Goal: Task Accomplishment & Management: Manage account settings

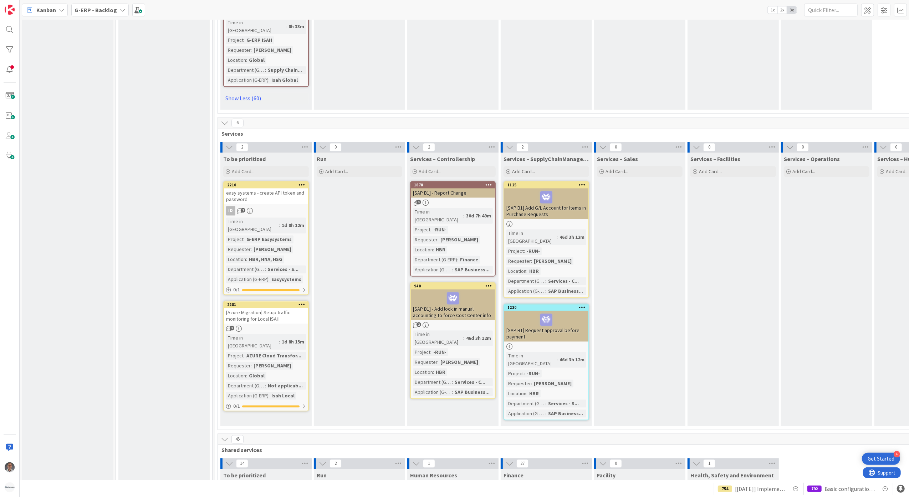
scroll to position [9504, 0]
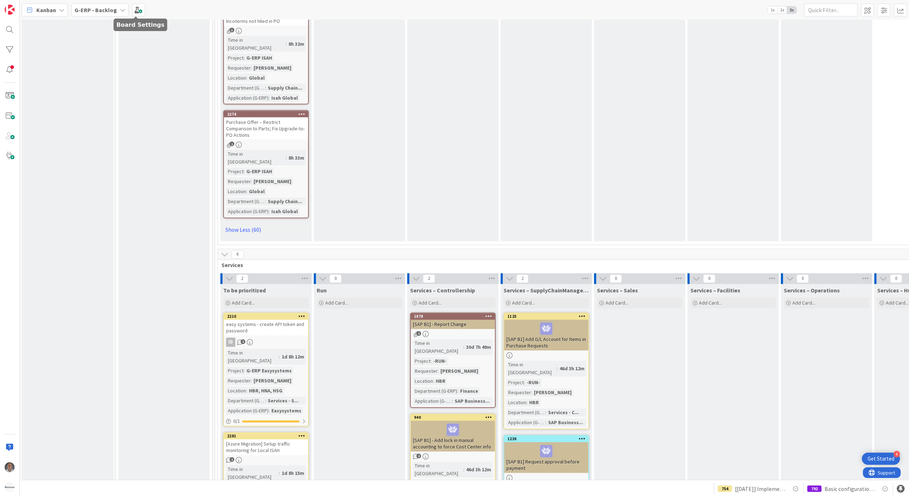
click at [107, 14] on span "G-ERP - Backlog" at bounding box center [96, 10] width 42 height 9
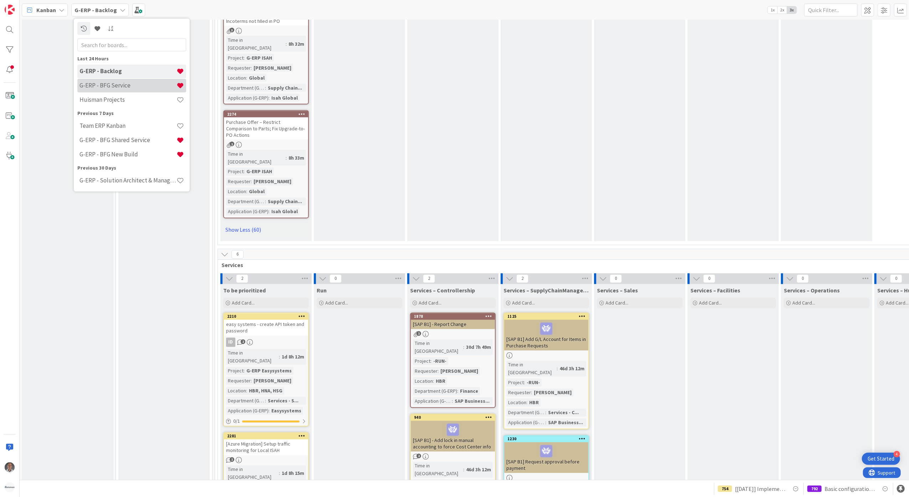
click at [123, 87] on h4 "G-ERP - BFG Service" at bounding box center [128, 85] width 97 height 7
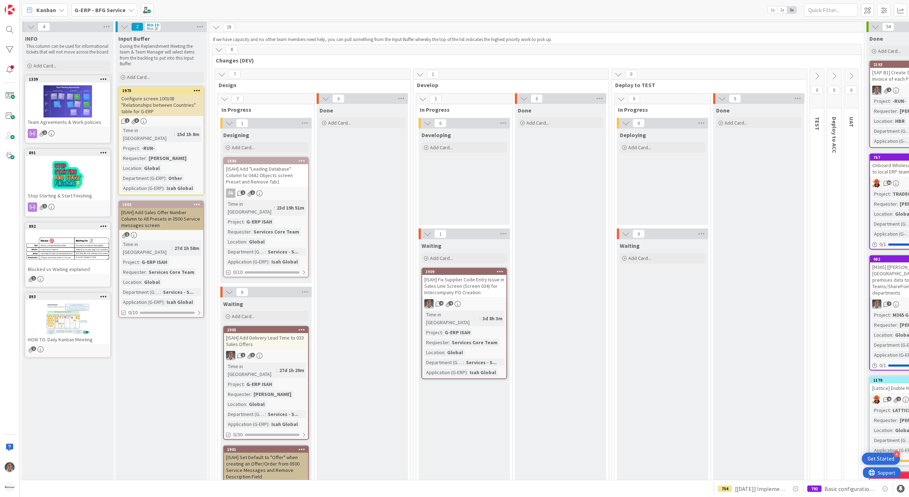
click at [118, 8] on b "G-ERP - BFG Service" at bounding box center [100, 9] width 51 height 7
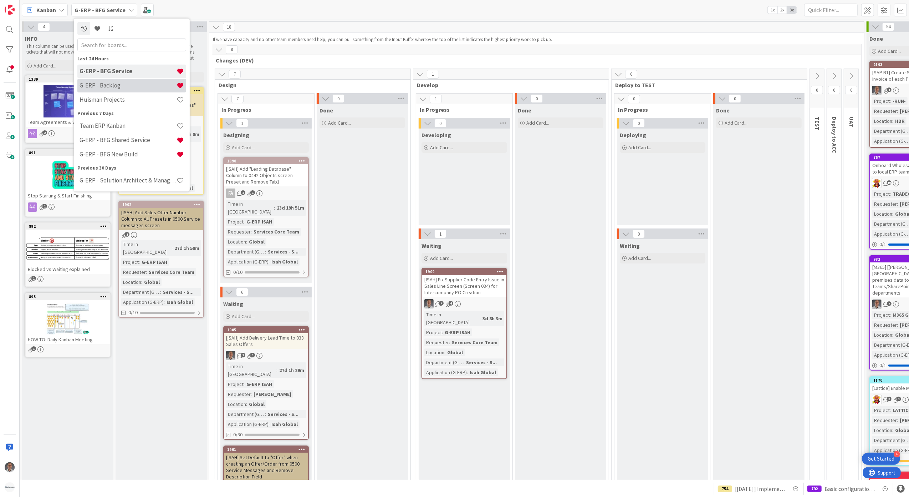
click at [129, 83] on h4 "G-ERP - Backlog" at bounding box center [128, 85] width 97 height 7
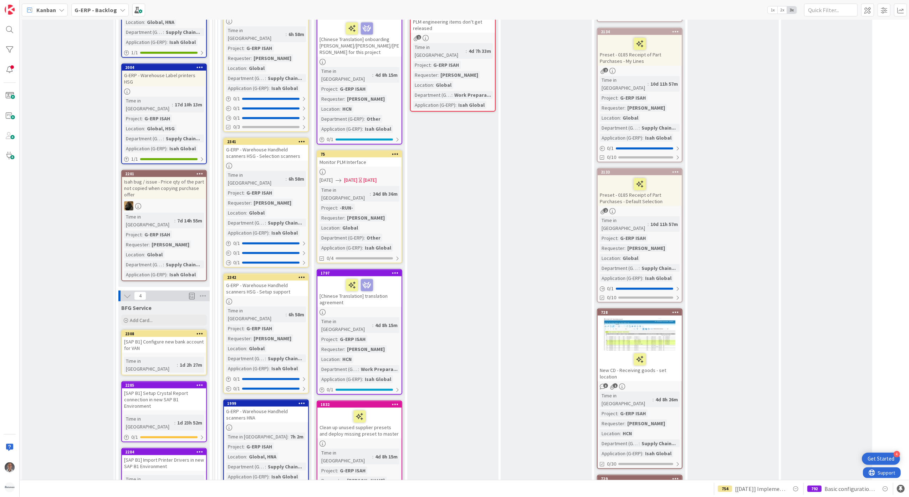
scroll to position [856, 0]
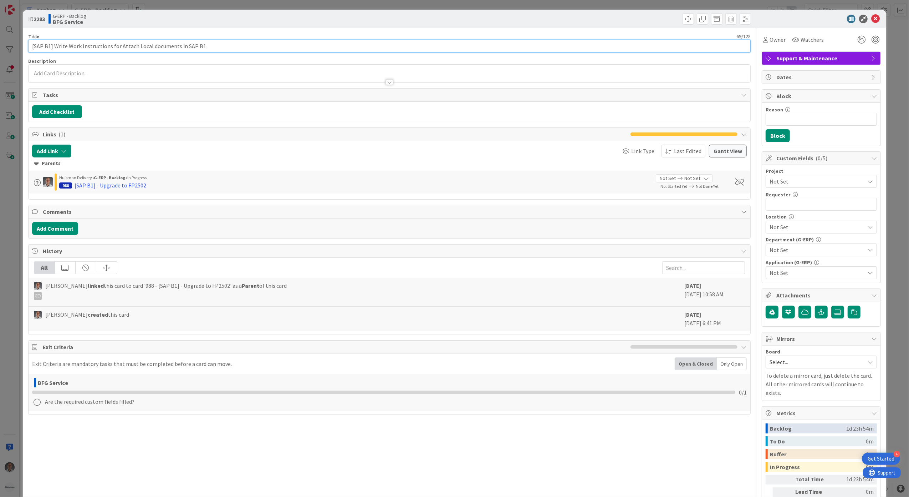
click at [68, 47] on input "[SAP B1] Write Work Instructions for Attach Local documents in SAP B1" at bounding box center [389, 46] width 723 height 13
type input "[SAP B1] Write End User Work Instructions for Attach Local documents in SAP B1"
click at [806, 183] on span "Not Set" at bounding box center [815, 181] width 91 height 10
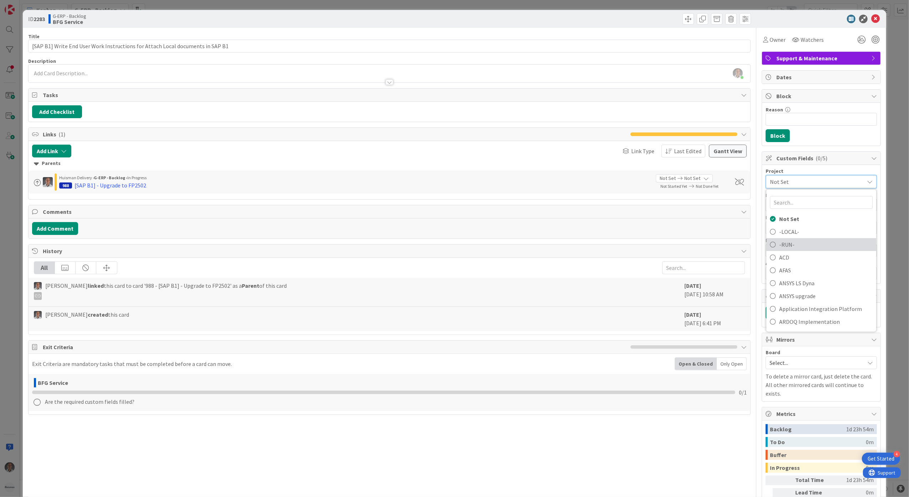
click at [804, 240] on span "-RUN-" at bounding box center [825, 244] width 93 height 11
click at [811, 206] on input "text" at bounding box center [821, 204] width 111 height 13
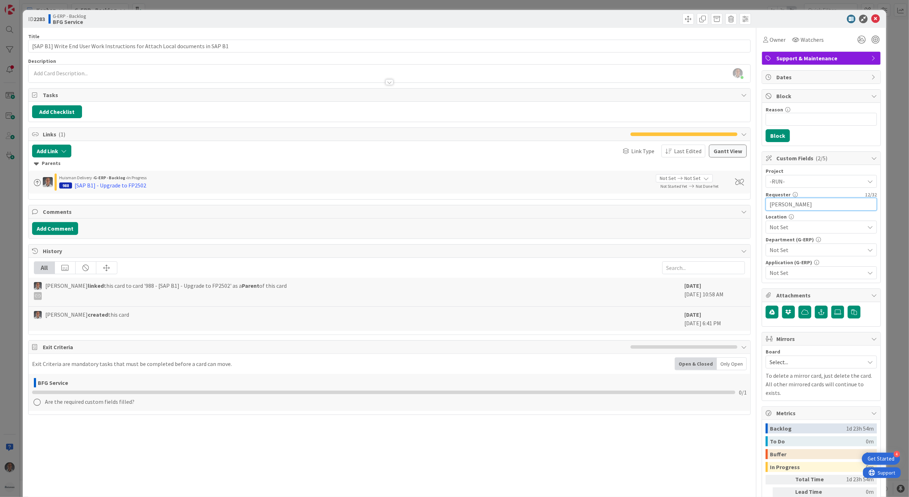
type input "[PERSON_NAME]"
click at [798, 222] on div "Location Not Set" at bounding box center [821, 223] width 111 height 19
click at [798, 223] on div "Not Set" at bounding box center [821, 226] width 111 height 13
click at [789, 321] on link "HBR" at bounding box center [819, 321] width 113 height 13
click at [748, 357] on div "Title 78 / 128 [SAP B1] Write End User Work Instructions for Attach Local docum…" at bounding box center [454, 284] width 853 height 513
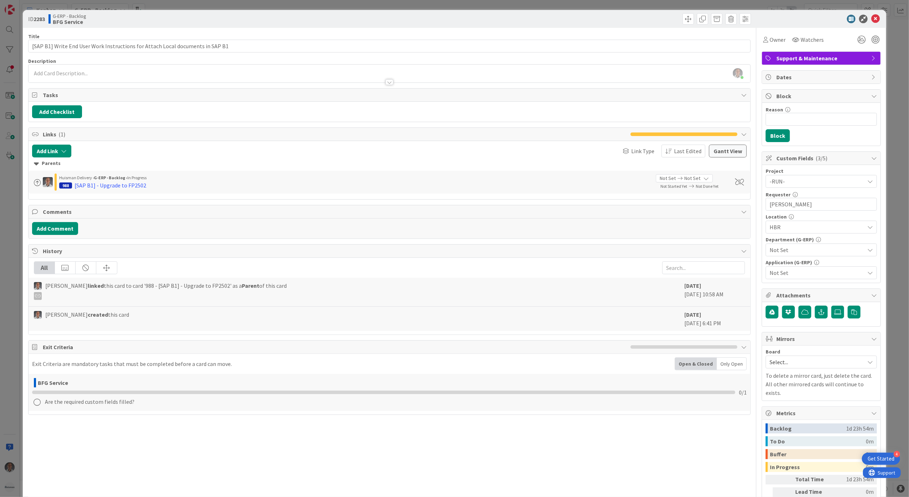
click at [788, 245] on div "Not Set" at bounding box center [821, 249] width 111 height 13
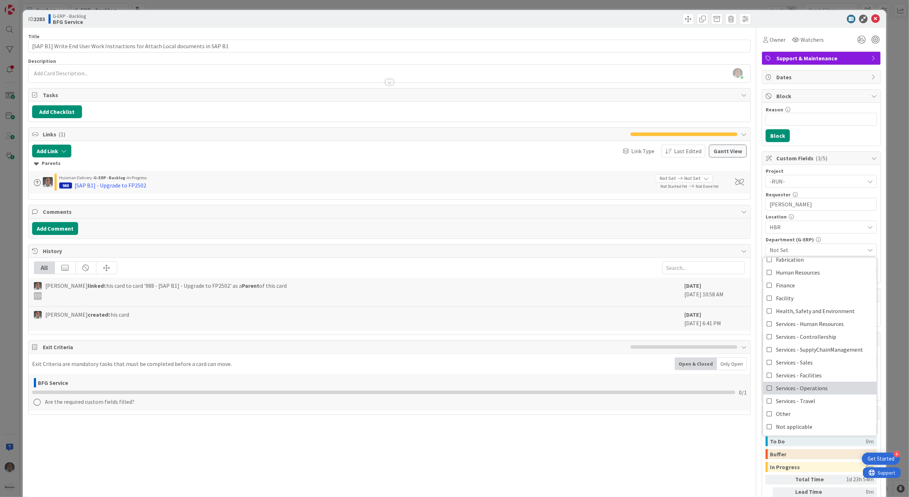
scroll to position [59, 0]
click at [801, 427] on span "Not applicable" at bounding box center [794, 426] width 36 height 11
click at [747, 384] on div "Title 78 / 128 [SAP B1] Write End User Work Instructions for Attach Local docum…" at bounding box center [454, 284] width 853 height 513
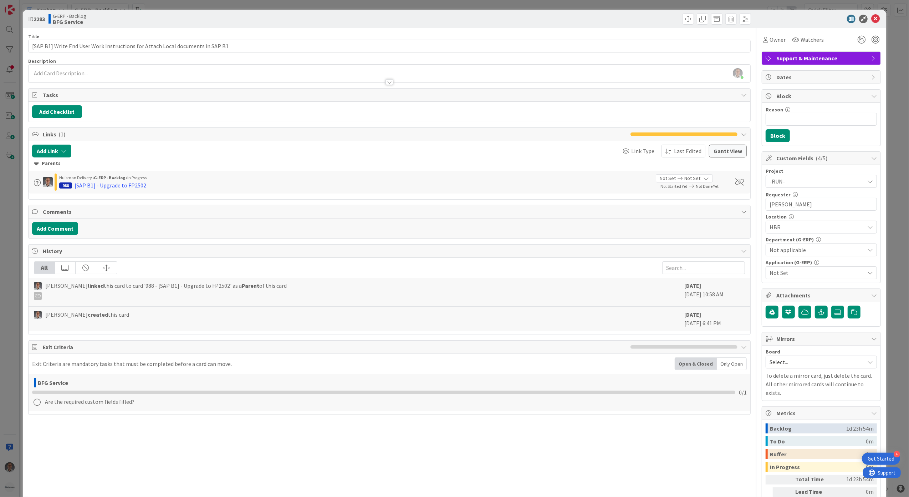
click at [778, 277] on span "Not Set" at bounding box center [817, 272] width 95 height 9
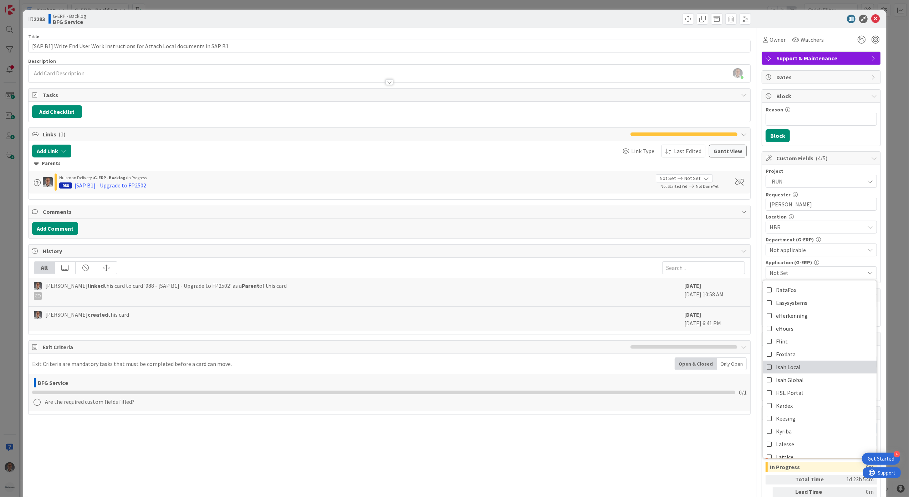
scroll to position [190, 0]
click at [801, 329] on span "SAP Business One B1" at bounding box center [801, 329] width 51 height 11
click at [720, 455] on div "Title 78 / 128 [SAP B1] Write End User Work Instructions for Attach Local docum…" at bounding box center [389, 284] width 723 height 513
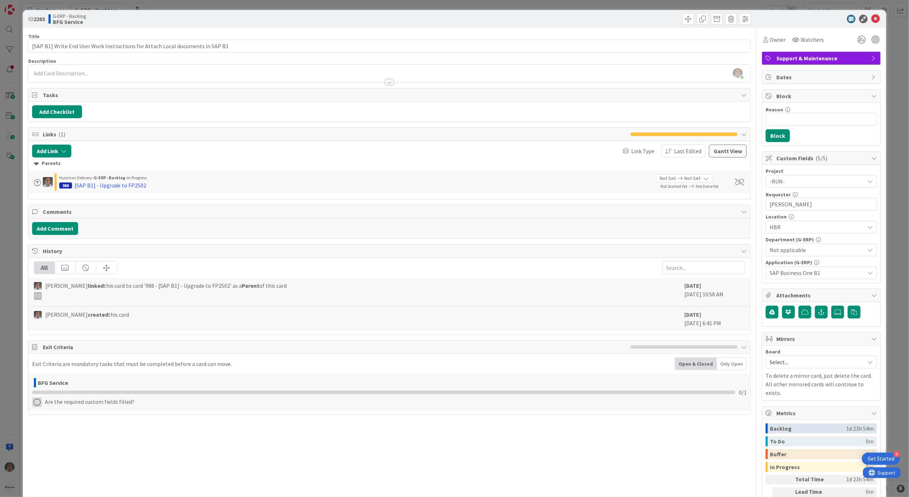
click at [35, 406] on icon at bounding box center [37, 402] width 10 height 10
click at [164, 73] on div "[PERSON_NAME] just joined" at bounding box center [390, 74] width 722 height 18
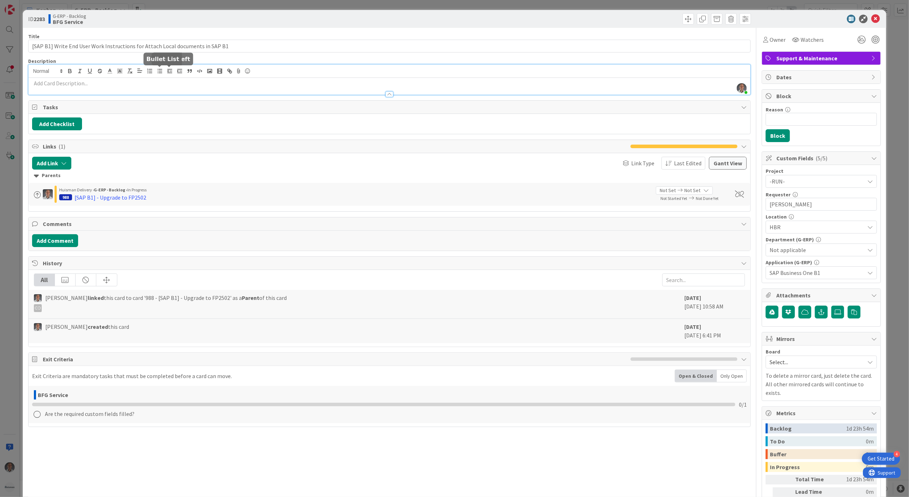
click at [154, 87] on div at bounding box center [390, 90] width 722 height 7
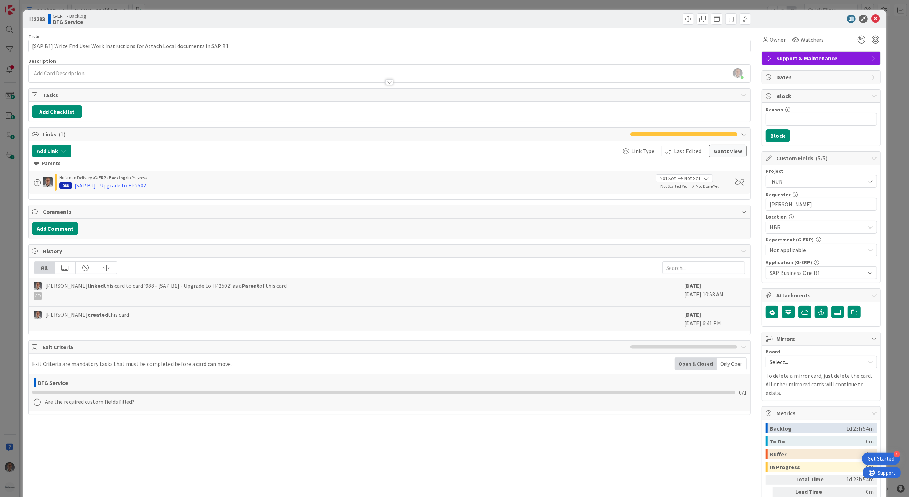
click at [138, 80] on div at bounding box center [390, 78] width 722 height 7
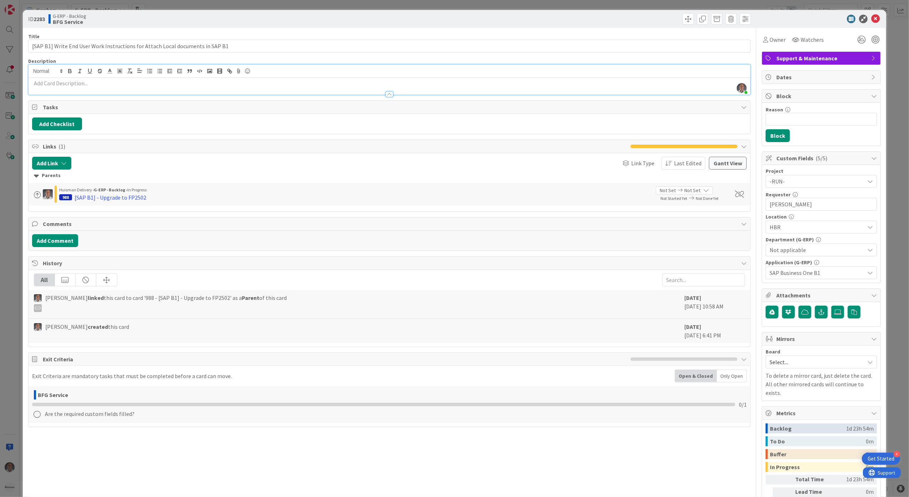
click at [112, 85] on p at bounding box center [389, 83] width 715 height 8
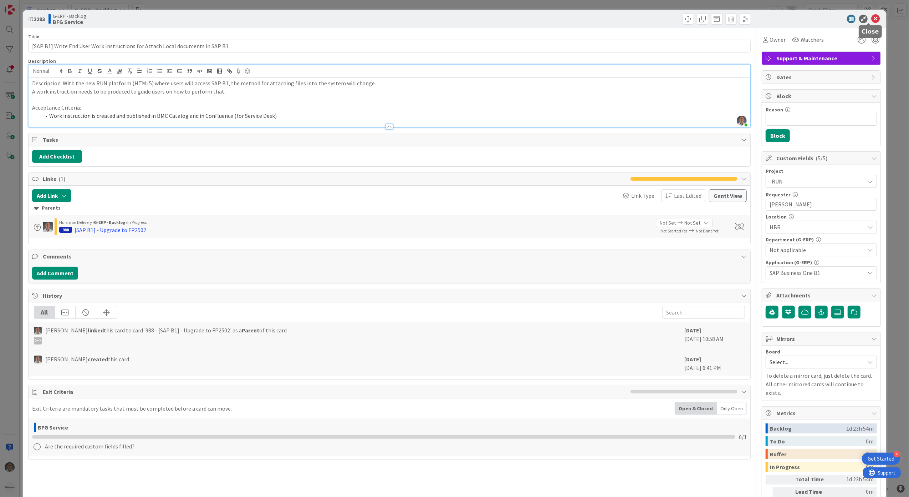
click at [872, 16] on icon at bounding box center [875, 19] width 9 height 9
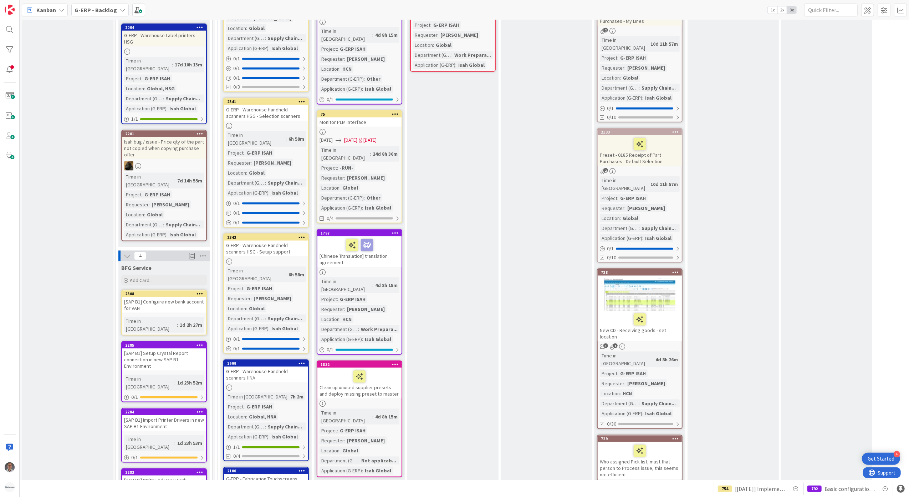
scroll to position [903, 0]
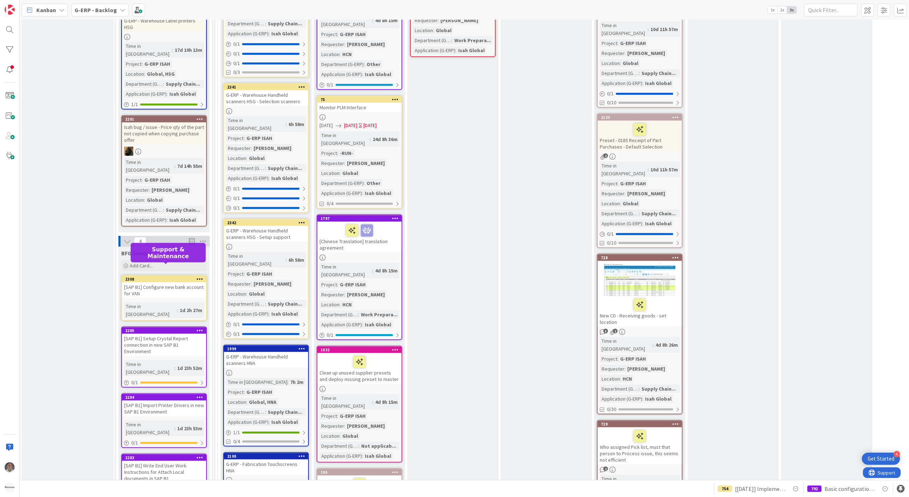
click at [175, 400] on div "[SAP B1] Import Printer Drivers in new SAP B1 Environment" at bounding box center [164, 408] width 84 height 16
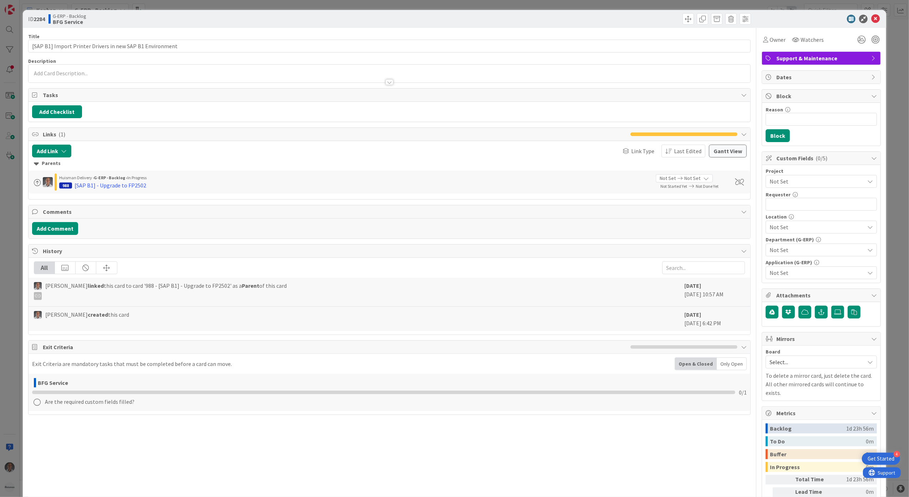
click at [814, 186] on span "Not Set" at bounding box center [815, 181] width 91 height 10
click at [794, 248] on span "-RUN-" at bounding box center [825, 244] width 93 height 11
click at [798, 202] on input "text" at bounding box center [821, 204] width 111 height 13
type input "[PERSON_NAME]"
click at [799, 229] on span "Not Set" at bounding box center [817, 227] width 95 height 9
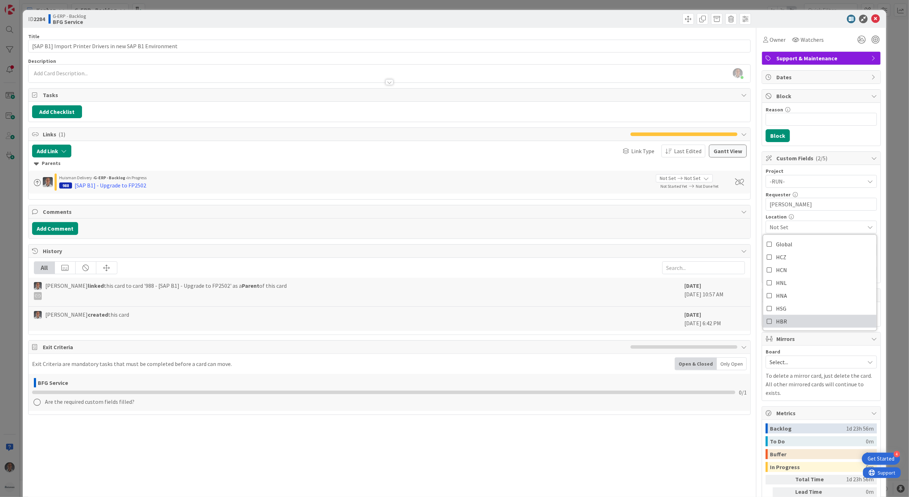
click at [787, 320] on link "HBR" at bounding box center [819, 321] width 113 height 13
click at [748, 251] on div "Title 57 / 128 [SAP B1] Import Printer Drivers in new SAP B1 Environment Descri…" at bounding box center [454, 284] width 853 height 513
click at [783, 250] on span "Not Set" at bounding box center [817, 249] width 95 height 9
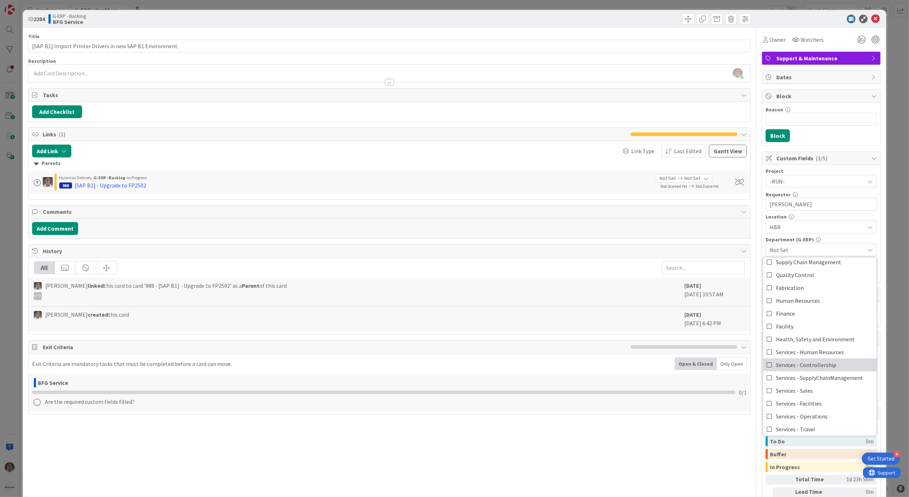
scroll to position [59, 0]
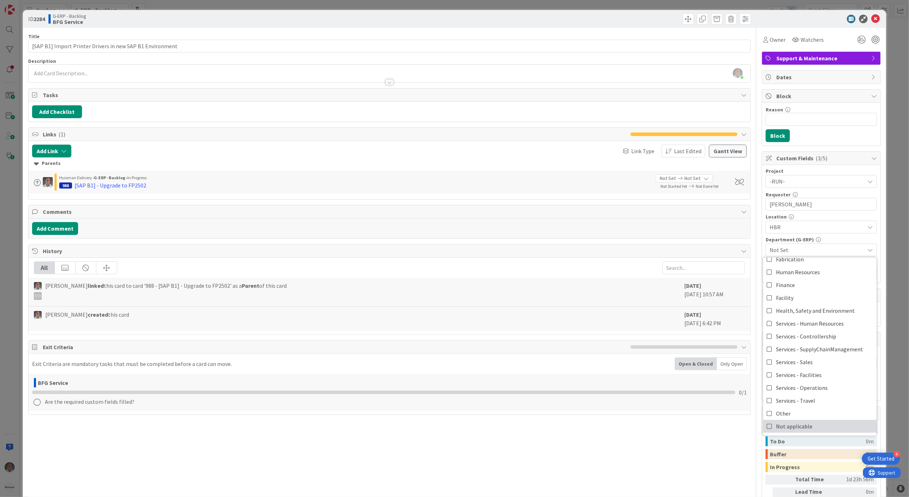
click at [792, 427] on span "Not applicable" at bounding box center [794, 426] width 36 height 11
click at [745, 324] on div "Title 57 / 128 [SAP B1] Import Printer Drivers in new SAP B1 Environment Descri…" at bounding box center [454, 284] width 853 height 513
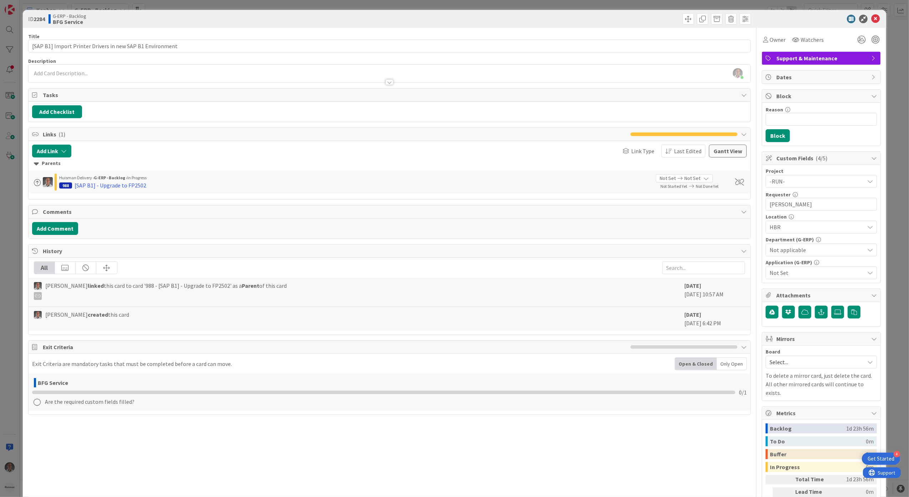
click at [790, 277] on span "Not Set" at bounding box center [817, 272] width 95 height 9
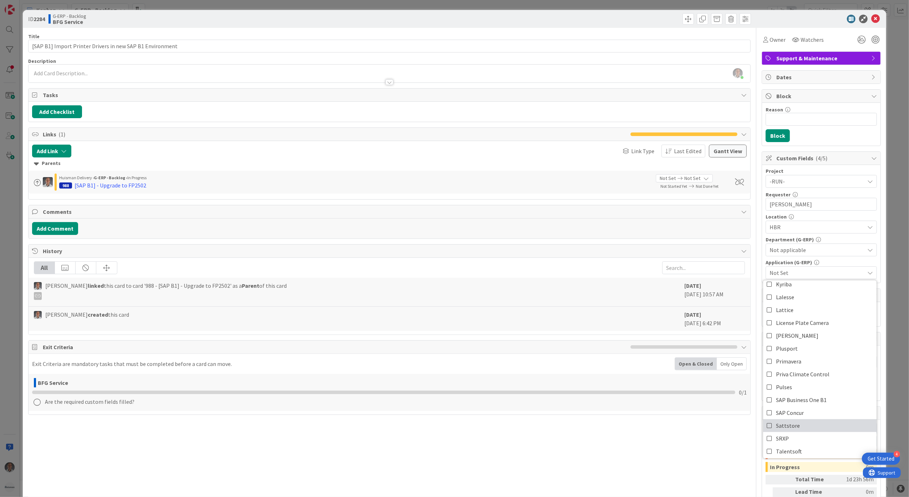
scroll to position [285, 0]
click at [808, 327] on span "SAP Business One B1" at bounding box center [801, 325] width 51 height 11
click at [753, 207] on div "Title 57 / 128 [SAP B1] Import Printer Drivers in new SAP B1 Environment Descri…" at bounding box center [454, 284] width 853 height 513
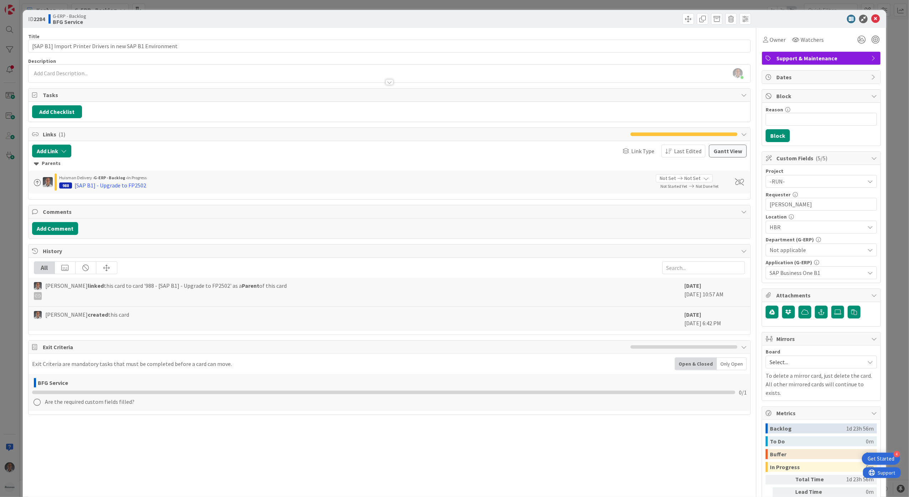
click at [180, 75] on div at bounding box center [390, 78] width 722 height 7
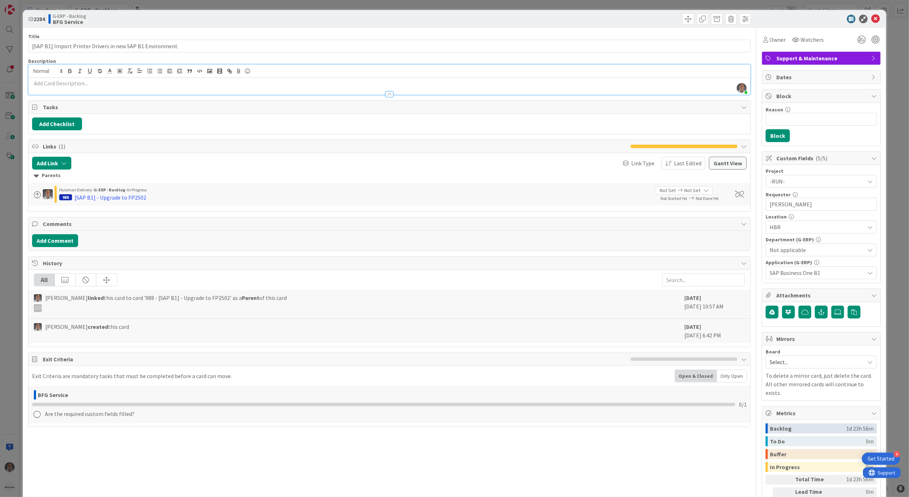
click at [199, 83] on p at bounding box center [389, 83] width 715 height 8
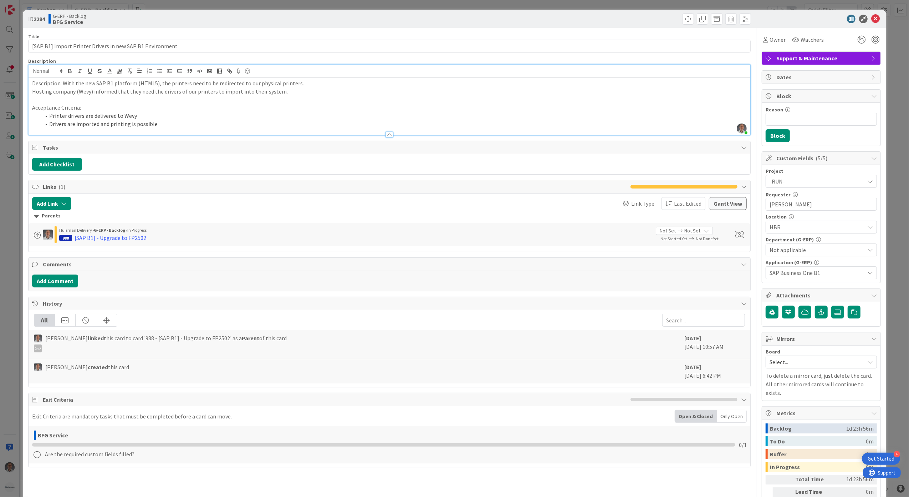
click at [50, 83] on p "Description: With the new SAP B1 platform (HTML5), the printers need to be redi…" at bounding box center [389, 83] width 715 height 8
drag, startPoint x: 58, startPoint y: 83, endPoint x: 23, endPoint y: 88, distance: 35.6
click at [25, 88] on div "ID 2284 G-ERP - Backlog BFG Service Title 57 / 128 [SAP B1] Import Printer Driv…" at bounding box center [455, 278] width 864 height 536
click at [871, 19] on icon at bounding box center [875, 19] width 9 height 9
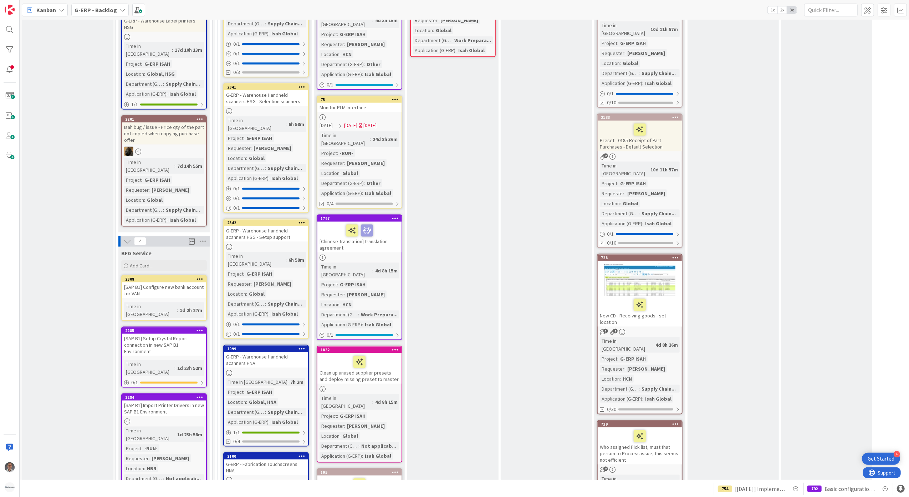
click at [200, 327] on icon at bounding box center [200, 329] width 7 height 5
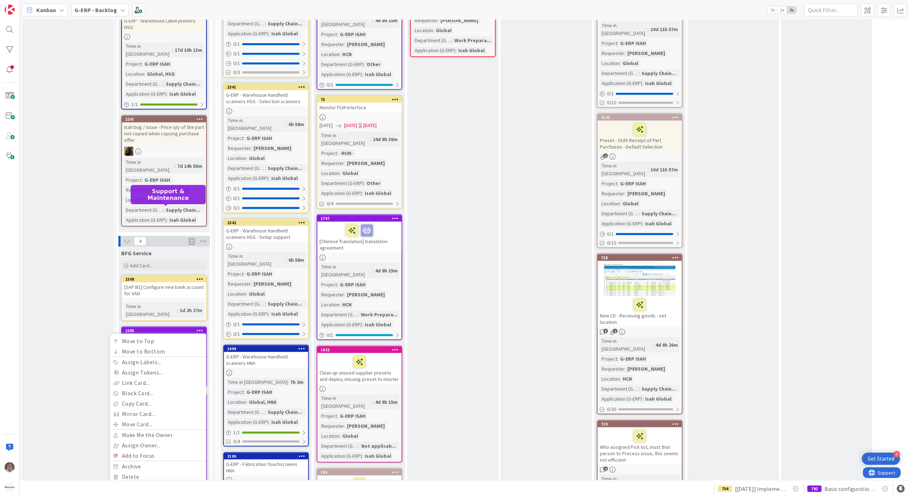
click at [178, 328] on div "2285" at bounding box center [165, 330] width 81 height 5
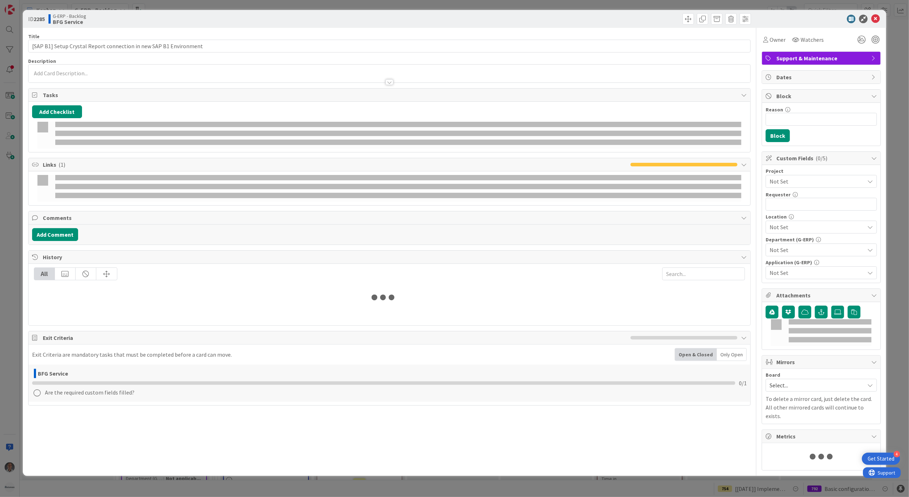
click at [810, 186] on span "Not Set" at bounding box center [815, 181] width 91 height 10
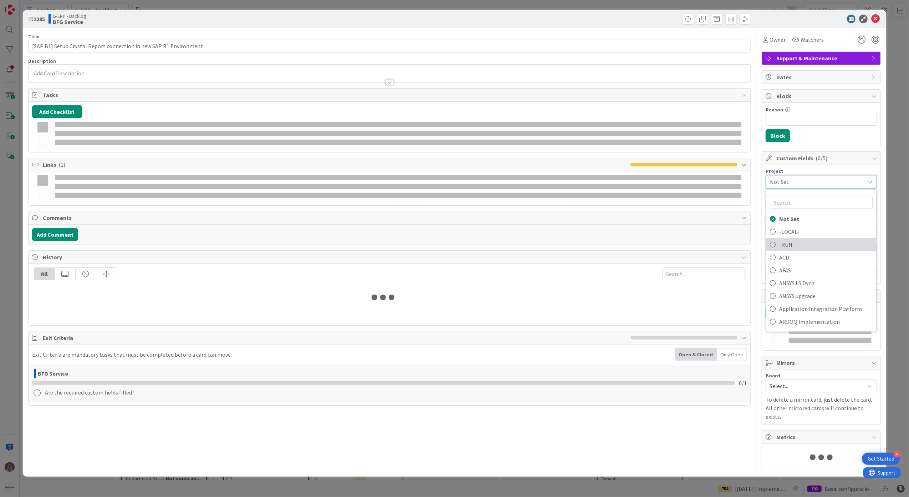
click at [795, 248] on span "-RUN-" at bounding box center [825, 244] width 93 height 11
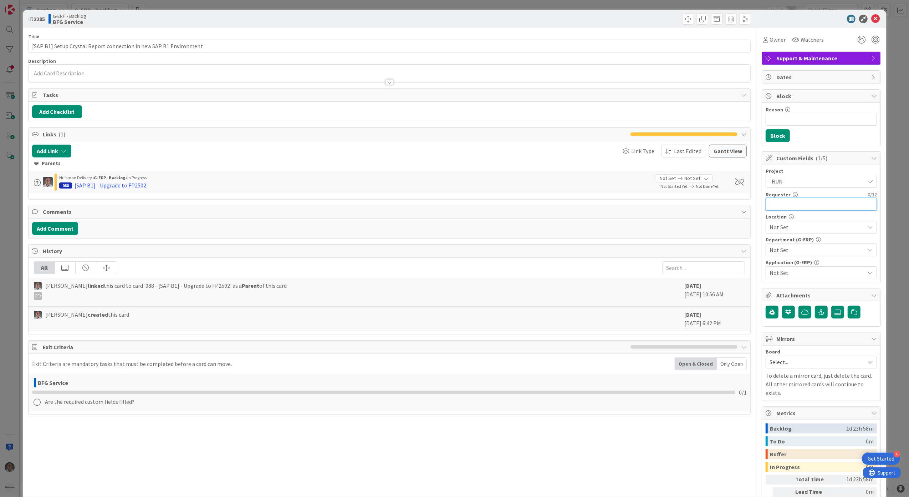
click at [799, 207] on input "text" at bounding box center [821, 204] width 111 height 13
type input "[PERSON_NAME]"
click at [791, 230] on span "Not Set" at bounding box center [817, 227] width 95 height 9
click at [783, 320] on link "HBR" at bounding box center [819, 321] width 113 height 13
click at [748, 305] on div "Title 66 / 128 [SAP B1] Setup Crystal Report connection in new SAP B1 Environme…" at bounding box center [454, 284] width 853 height 513
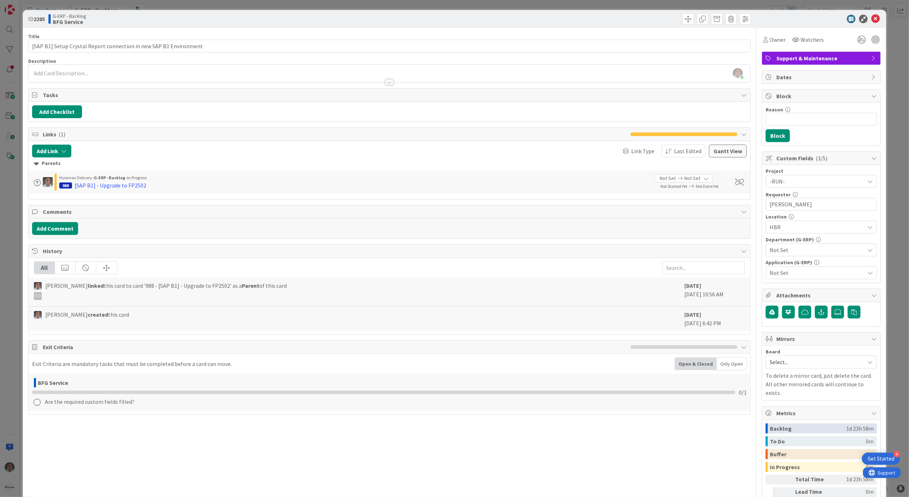
click at [784, 258] on div "Project -RUN- Not Set -LOCAL- -RUN- ACD AFAS ANSYS LS Dyna ANSYS upgrade Applic…" at bounding box center [821, 223] width 111 height 111
click at [784, 254] on span "Not Set" at bounding box center [817, 249] width 95 height 9
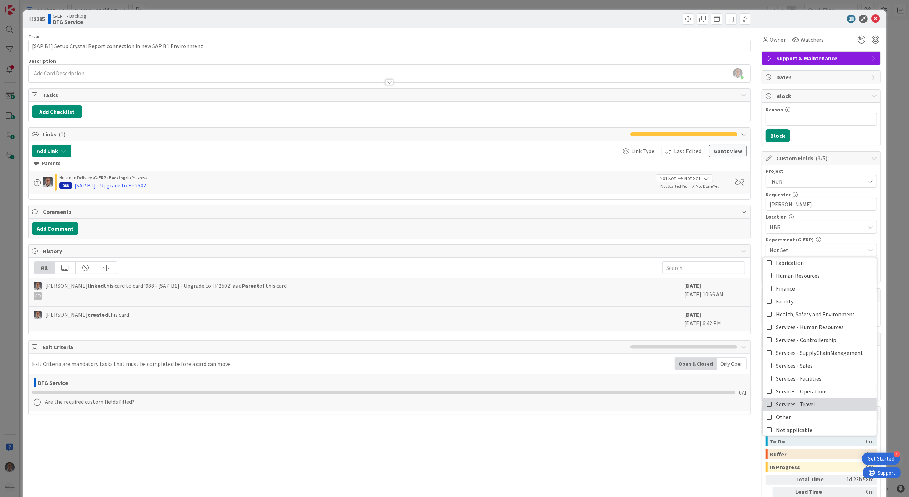
scroll to position [59, 0]
click at [795, 421] on link "Not applicable" at bounding box center [819, 425] width 113 height 13
click at [752, 345] on div "Title 66 / 128 [SAP B1] Setup Crystal Report connection in new SAP B1 Environme…" at bounding box center [454, 284] width 853 height 513
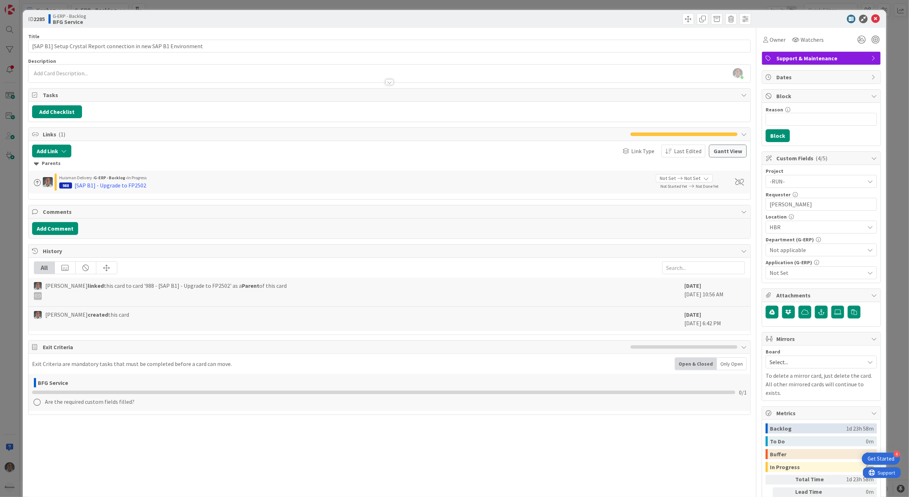
click at [782, 276] on span "Not Set" at bounding box center [817, 272] width 95 height 9
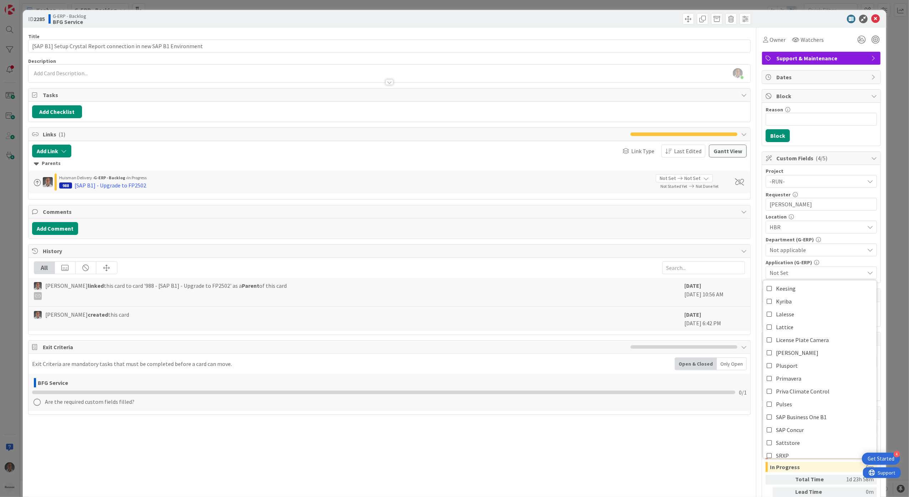
scroll to position [329, 0]
click at [814, 285] on span "SAP Business One B1" at bounding box center [801, 281] width 51 height 11
click at [762, 243] on div "Project -RUN- Not Set -LOCAL- -RUN- ACD AFAS ANSYS LS Dyna ANSYS upgrade Applic…" at bounding box center [821, 224] width 118 height 118
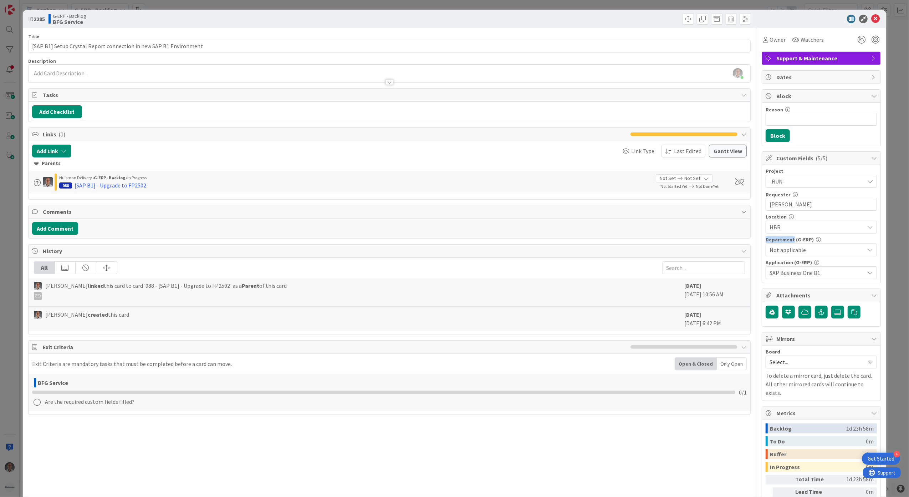
click at [762, 243] on div "Project -RUN- Not Set -LOCAL- -RUN- ACD AFAS ANSYS LS Dyna ANSYS upgrade Applic…" at bounding box center [821, 224] width 118 height 118
drag, startPoint x: 757, startPoint y: 243, endPoint x: 748, endPoint y: 243, distance: 8.2
click at [748, 243] on div "Title 66 / 128 [SAP B1] Setup Crystal Report connection in new SAP B1 Environme…" at bounding box center [454, 284] width 853 height 513
click at [82, 76] on div at bounding box center [390, 78] width 722 height 7
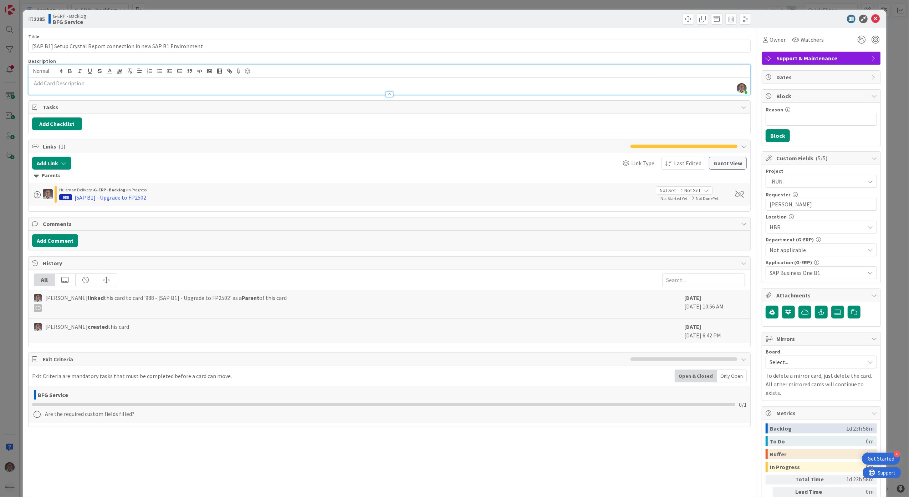
click at [80, 83] on p at bounding box center [389, 83] width 715 height 8
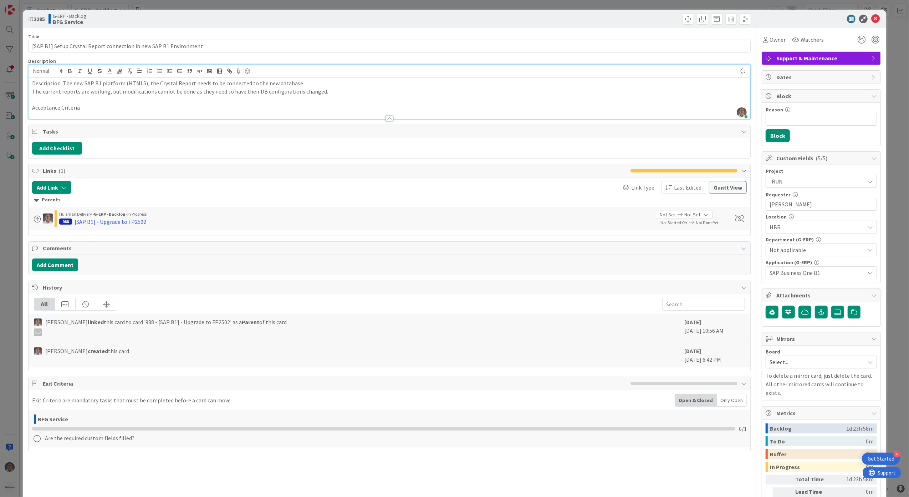
click at [333, 92] on p "The current reports are working, but modifications cannot be done as they need …" at bounding box center [389, 91] width 715 height 8
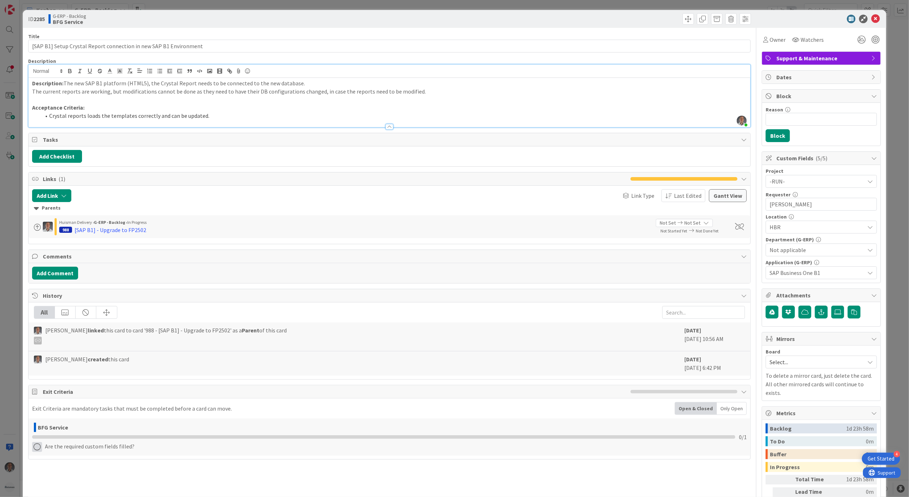
click at [37, 452] on icon at bounding box center [37, 447] width 10 height 10
click at [53, 406] on link "Complete" at bounding box center [76, 401] width 89 height 10
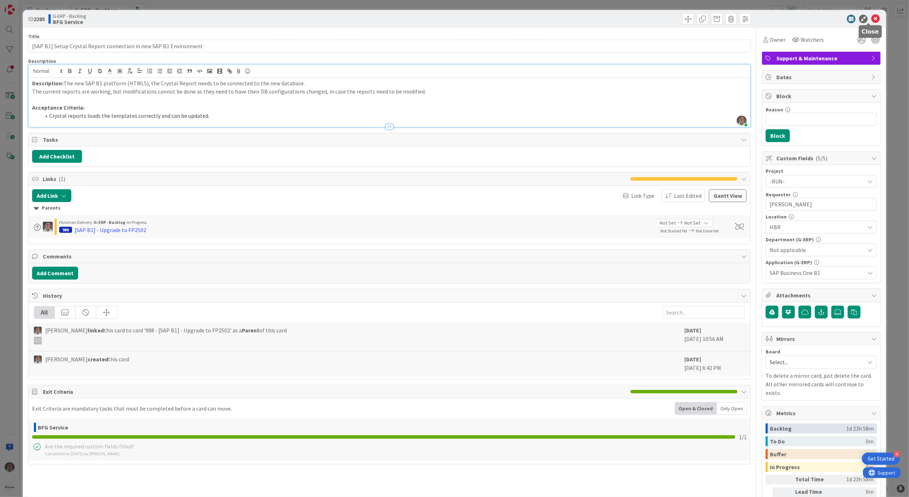
click at [871, 21] on icon at bounding box center [875, 19] width 9 height 9
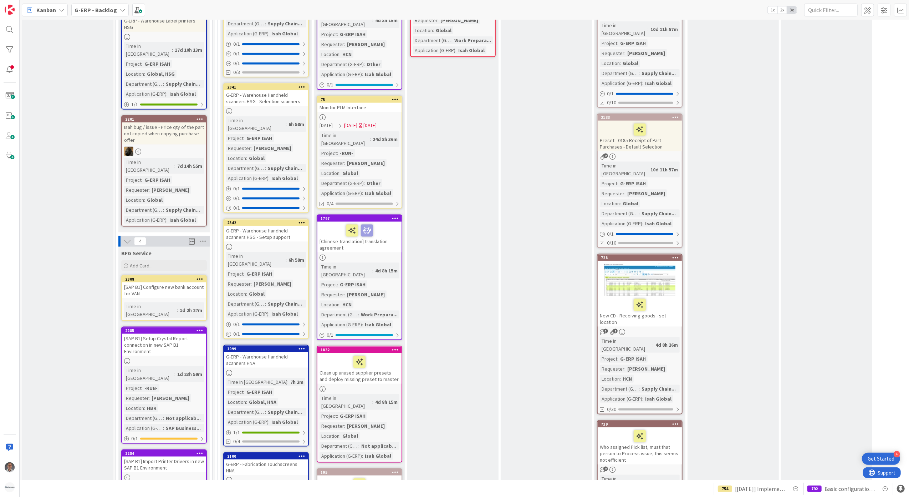
click at [169, 456] on div "[SAP B1] Import Printer Drivers in new SAP B1 Environment" at bounding box center [164, 464] width 84 height 16
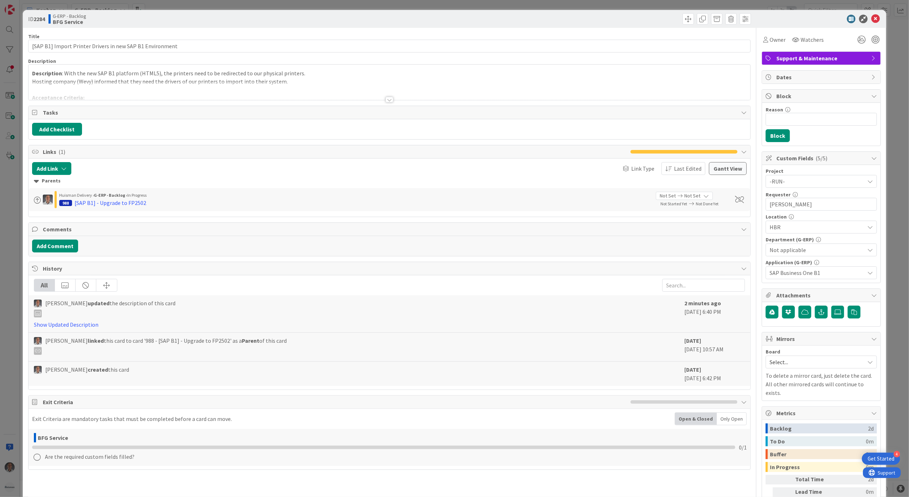
click at [36, 412] on div "Exit Criteria are mandatory tasks that must be completed before a card can move…" at bounding box center [390, 438] width 722 height 61
click at [32, 454] on div "BFG Service 0 / 1 Are the required custom fields filled?" at bounding box center [390, 446] width 722 height 37
click at [36, 461] on icon at bounding box center [37, 457] width 10 height 10
click at [66, 415] on link "Complete" at bounding box center [76, 412] width 89 height 10
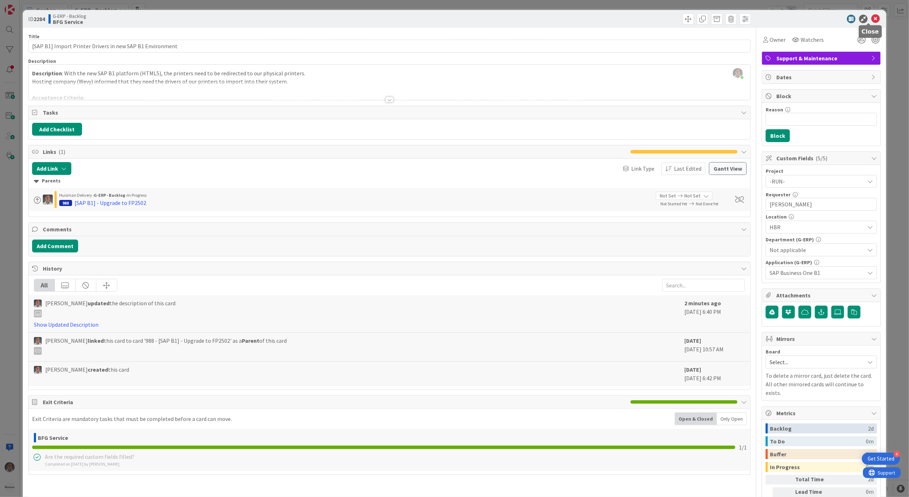
click at [871, 20] on icon at bounding box center [875, 19] width 9 height 9
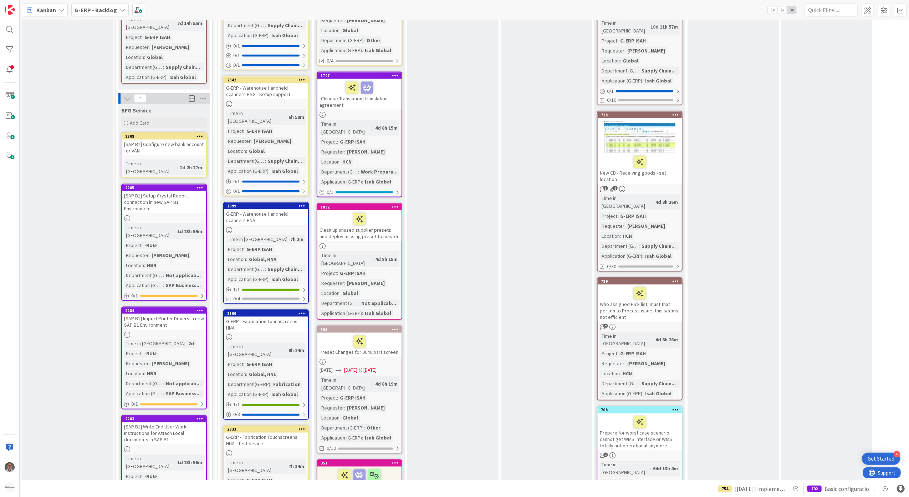
scroll to position [999, 0]
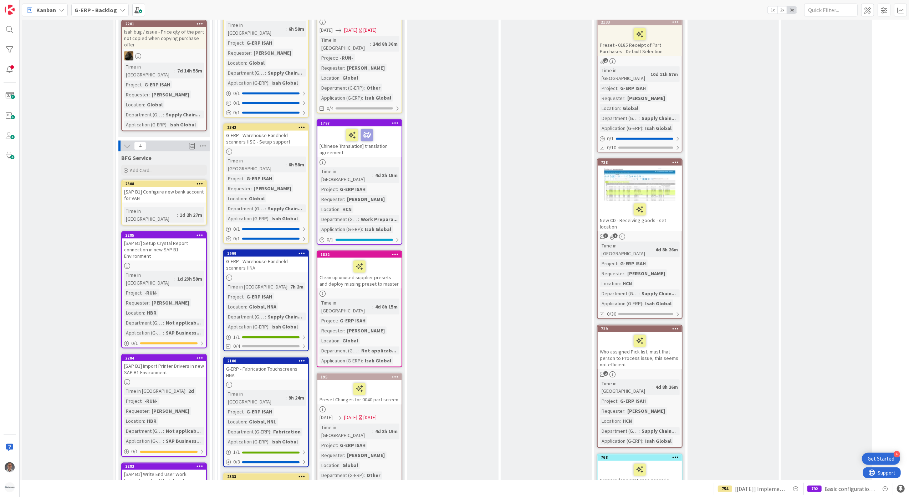
click at [162, 187] on div "[SAP B1] Configure new bank account for VAN" at bounding box center [164, 195] width 84 height 16
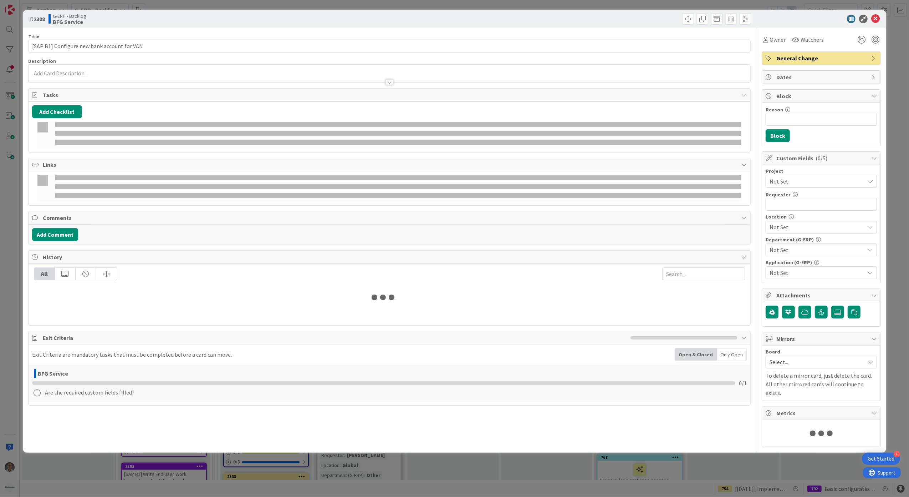
click at [130, 70] on p at bounding box center [389, 73] width 715 height 8
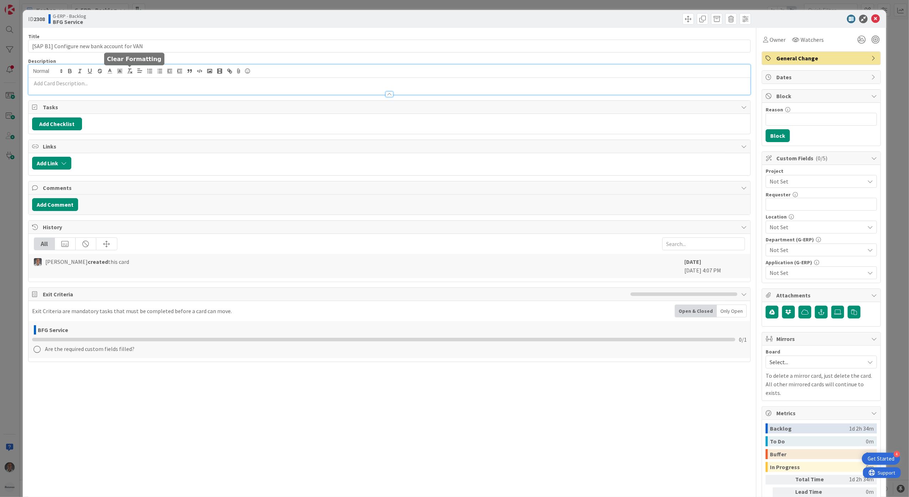
click at [126, 82] on p at bounding box center [389, 83] width 715 height 8
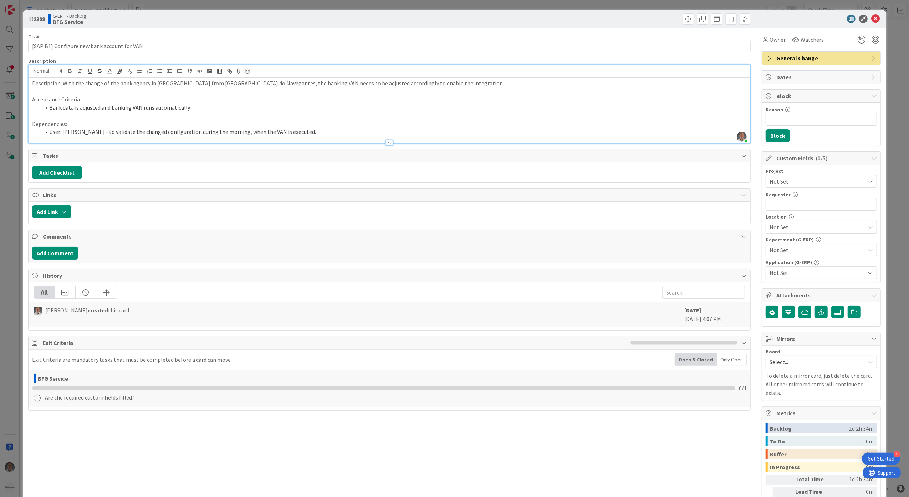
click at [122, 118] on p at bounding box center [389, 116] width 715 height 8
click at [121, 127] on p "Dependencies:" at bounding box center [389, 124] width 715 height 8
click at [294, 83] on p "Description : With the change of the bank agency in [GEOGRAPHIC_DATA] from [GEO…" at bounding box center [389, 83] width 715 height 8
click at [780, 203] on input "text" at bounding box center [821, 204] width 111 height 13
type input "[PERSON_NAME]"
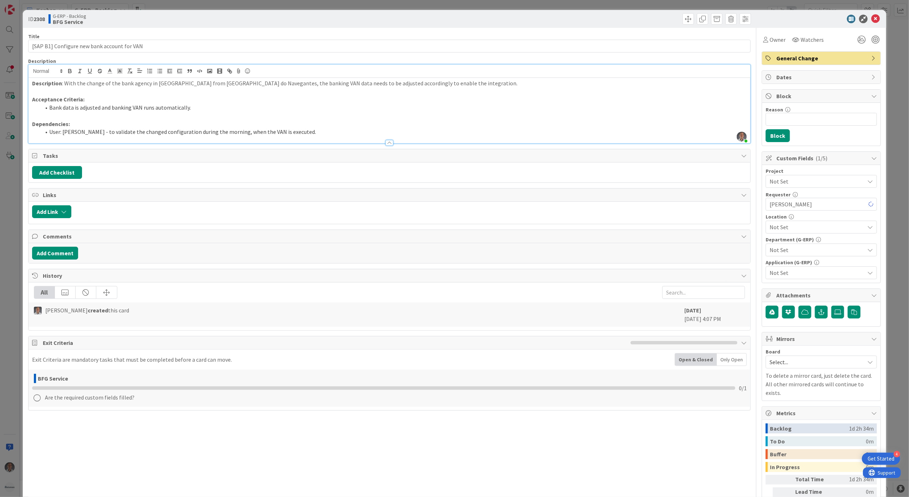
click at [777, 179] on span "Not Set" at bounding box center [815, 181] width 91 height 10
click at [787, 244] on span "-RUN-" at bounding box center [825, 244] width 93 height 11
click at [792, 229] on span "Not Set" at bounding box center [817, 227] width 95 height 9
click at [783, 317] on link "HBR" at bounding box center [819, 321] width 113 height 13
click at [748, 273] on div "Title 43 / 128 [SAP B1] Configure new bank account for VAN Description [PERSON_…" at bounding box center [454, 284] width 853 height 513
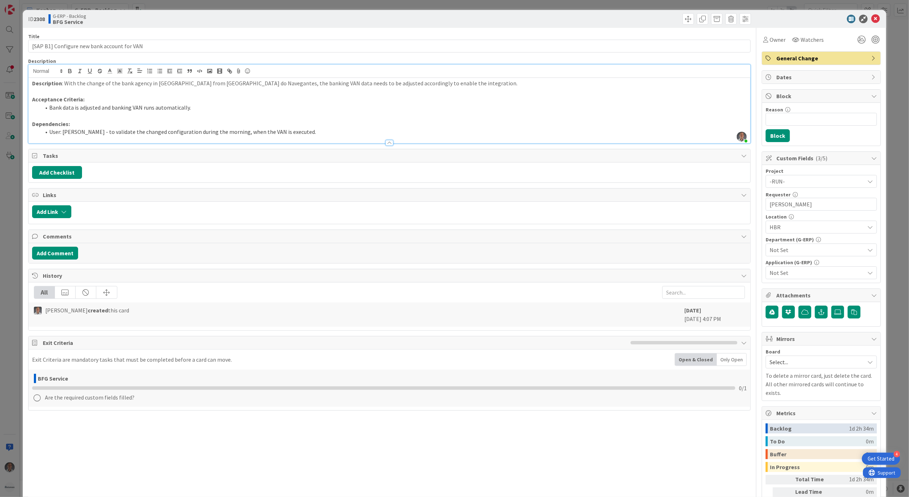
click at [785, 275] on span "Not Set" at bounding box center [817, 272] width 95 height 9
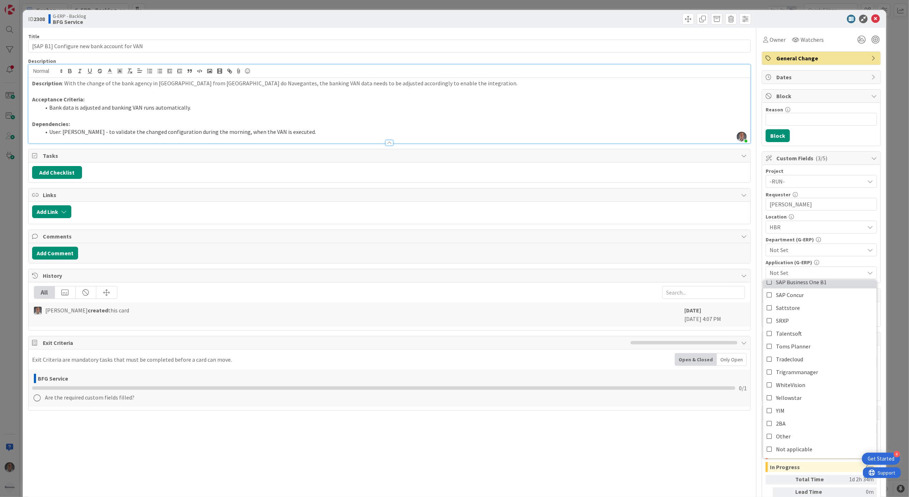
click at [813, 286] on span "SAP Business One B1" at bounding box center [801, 281] width 51 height 11
click at [788, 251] on span "Not Set" at bounding box center [817, 249] width 95 height 9
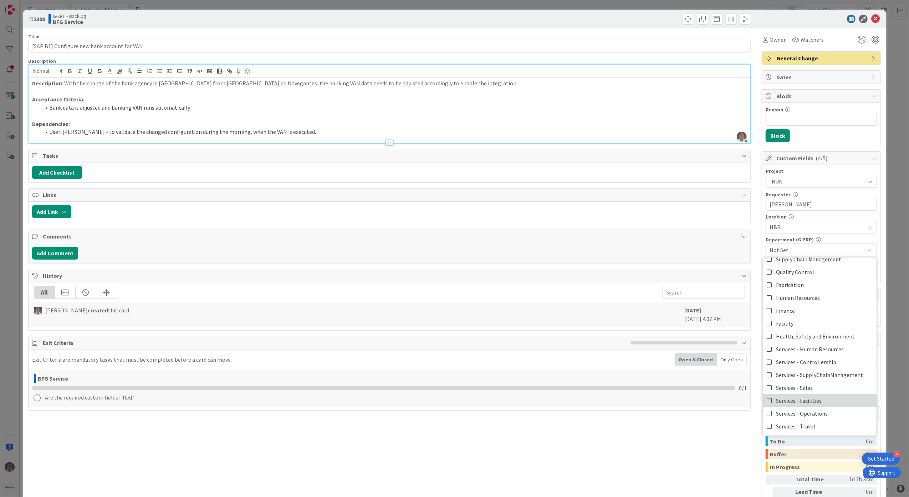
scroll to position [59, 0]
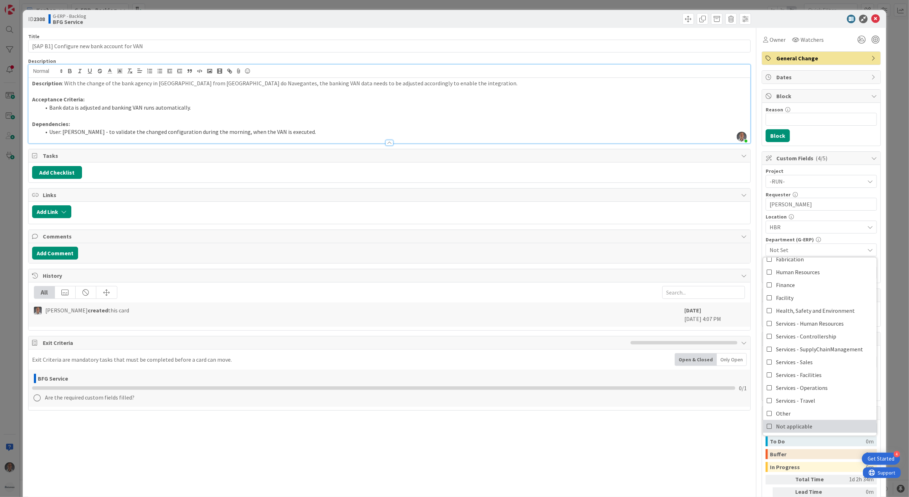
click at [783, 422] on span "Not applicable" at bounding box center [794, 426] width 36 height 11
click at [748, 198] on div "Title 43 / 128 [SAP B1] Configure new bank account for VAN Description [PERSON_…" at bounding box center [454, 284] width 853 height 513
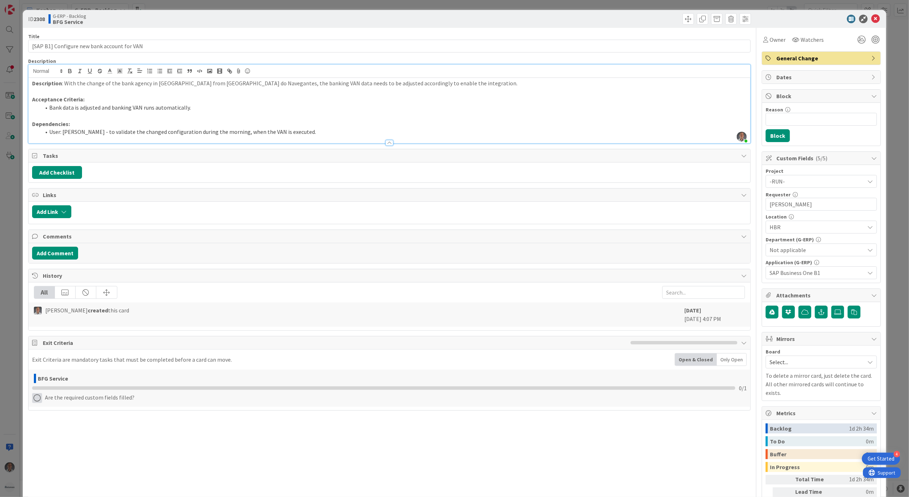
click at [36, 401] on icon at bounding box center [37, 398] width 10 height 10
click at [69, 413] on link "Complete" at bounding box center [76, 412] width 89 height 10
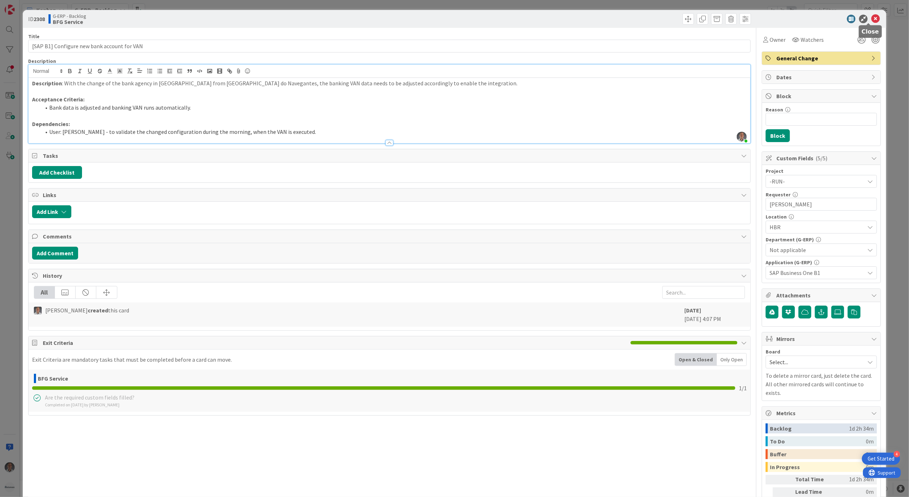
click at [871, 20] on icon at bounding box center [875, 19] width 9 height 9
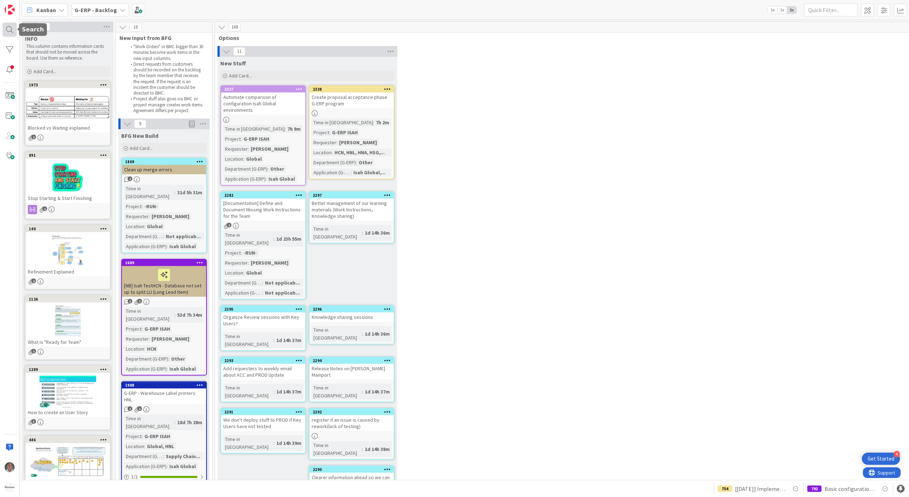
click at [6, 31] on div at bounding box center [9, 29] width 14 height 14
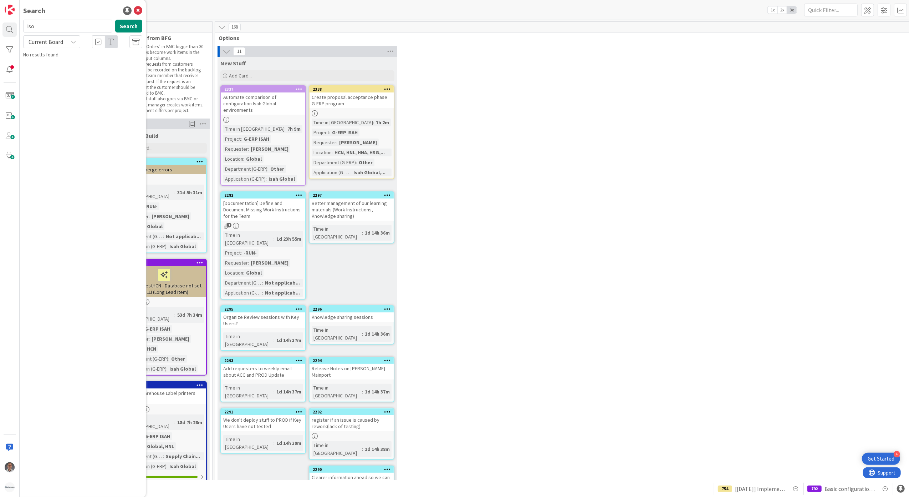
type input "iso"
click at [67, 41] on div "Current Board" at bounding box center [51, 41] width 57 height 13
click at [50, 72] on span "All Boards" at bounding box center [64, 71] width 74 height 11
